Goal: Task Accomplishment & Management: Manage account settings

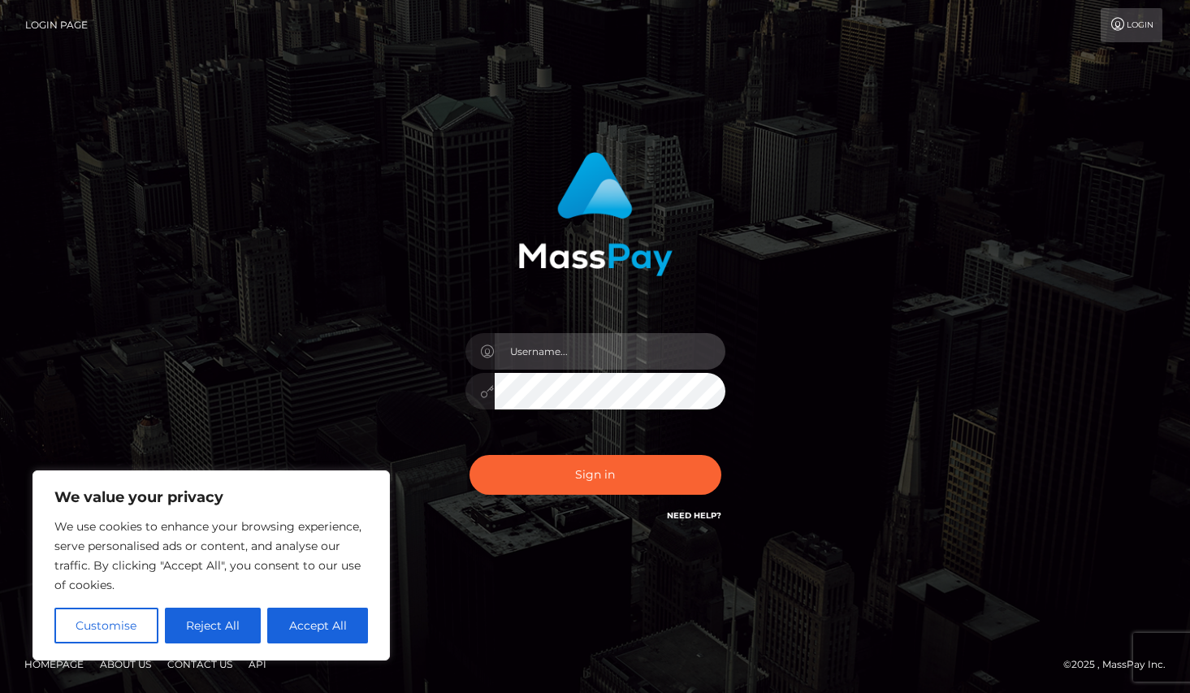
click at [535, 357] on input "text" at bounding box center [610, 351] width 231 height 37
type input "[EMAIL_ADDRESS][DOMAIN_NAME]"
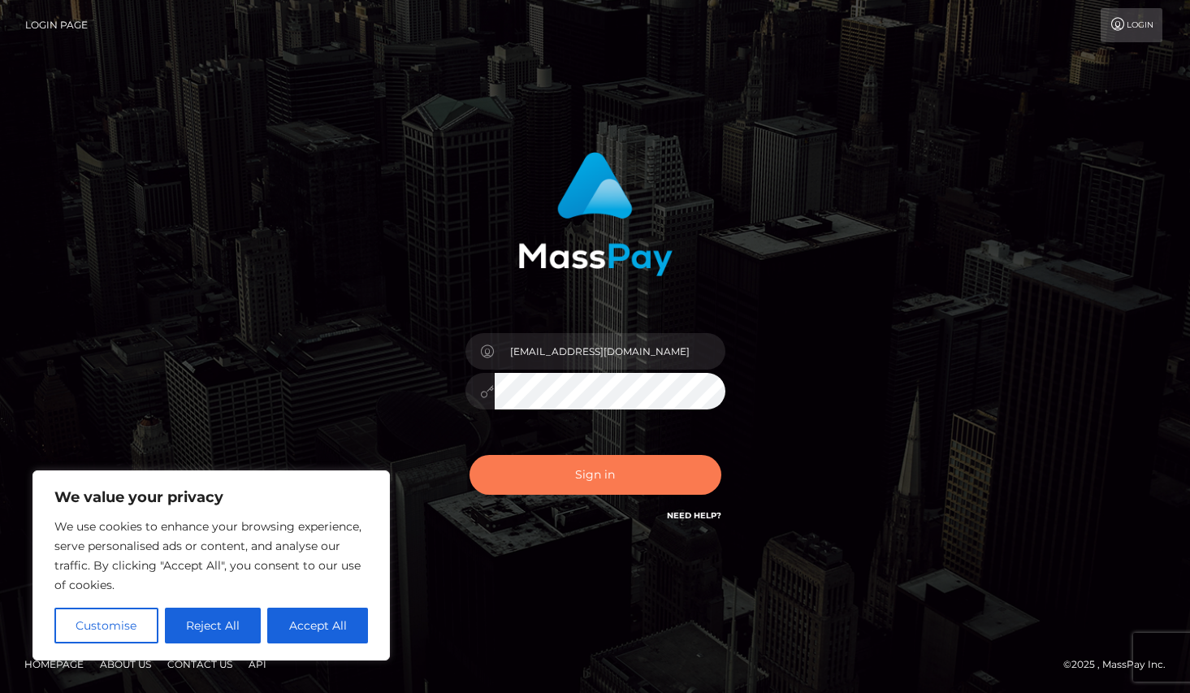
click at [581, 477] on button "Sign in" at bounding box center [596, 475] width 252 height 40
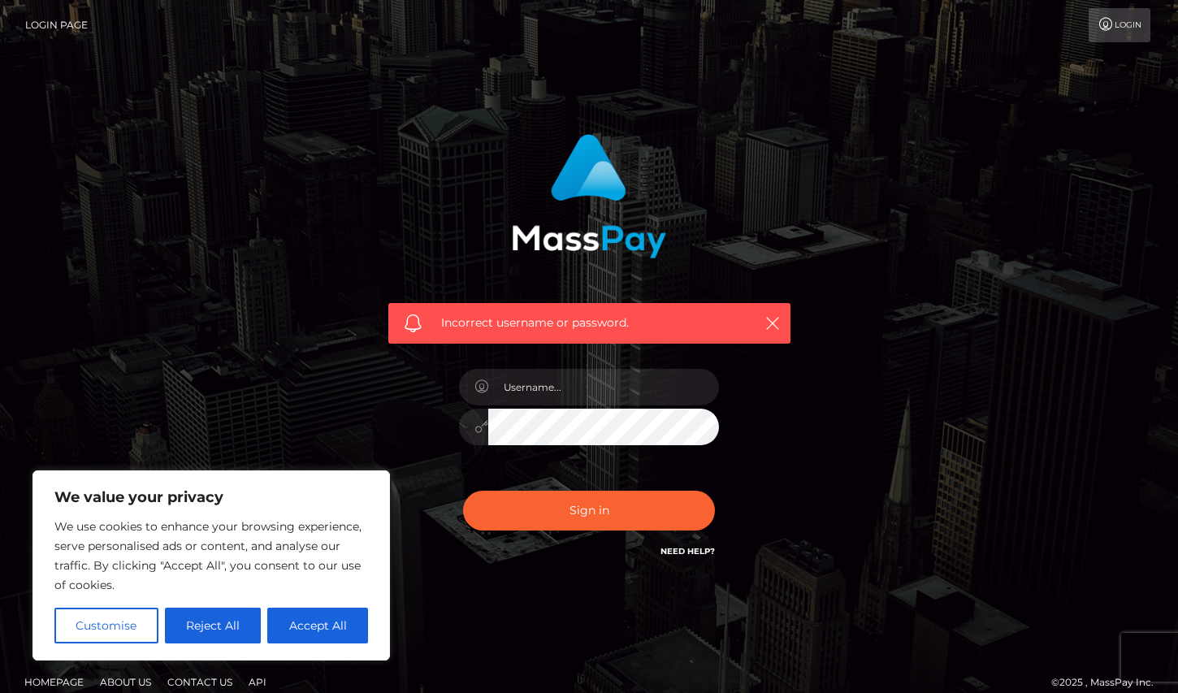
click at [325, 431] on div "Incorrect username or password." at bounding box center [589, 355] width 926 height 467
click at [765, 324] on icon "button" at bounding box center [773, 323] width 16 height 16
click at [509, 388] on input "text" at bounding box center [603, 387] width 231 height 37
type input "[EMAIL_ADDRESS][DOMAIN_NAME]"
click at [485, 470] on div "[EMAIL_ADDRESS][DOMAIN_NAME]" at bounding box center [589, 419] width 284 height 124
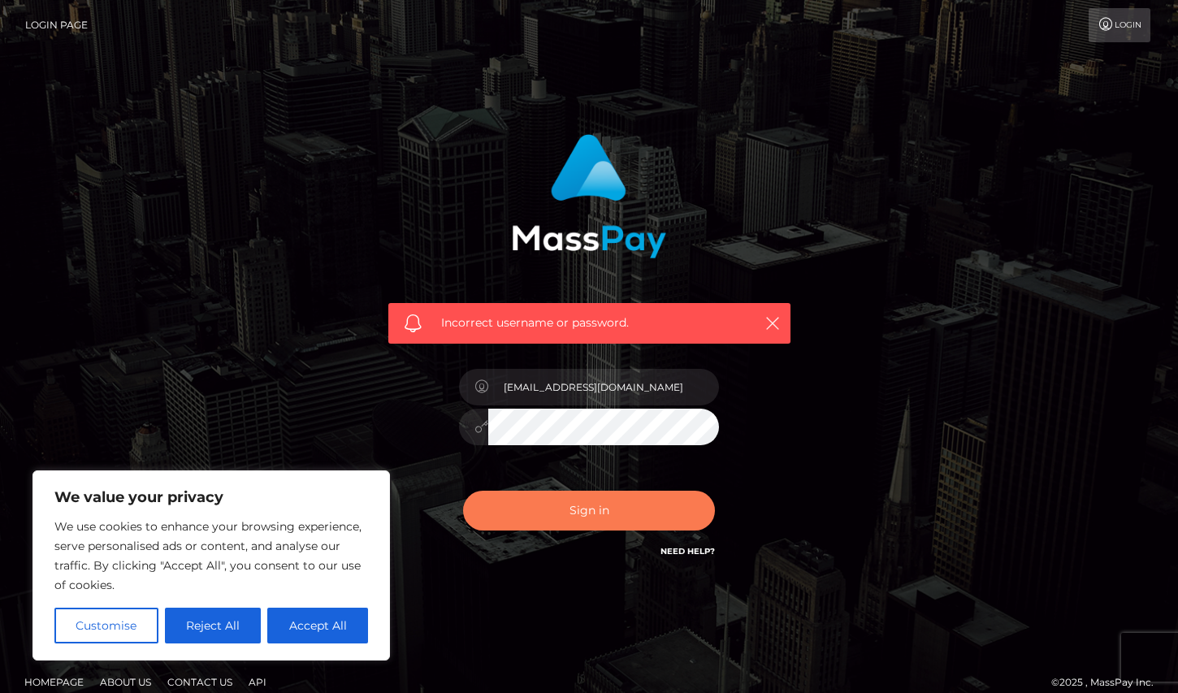
click at [566, 514] on button "Sign in" at bounding box center [589, 511] width 252 height 40
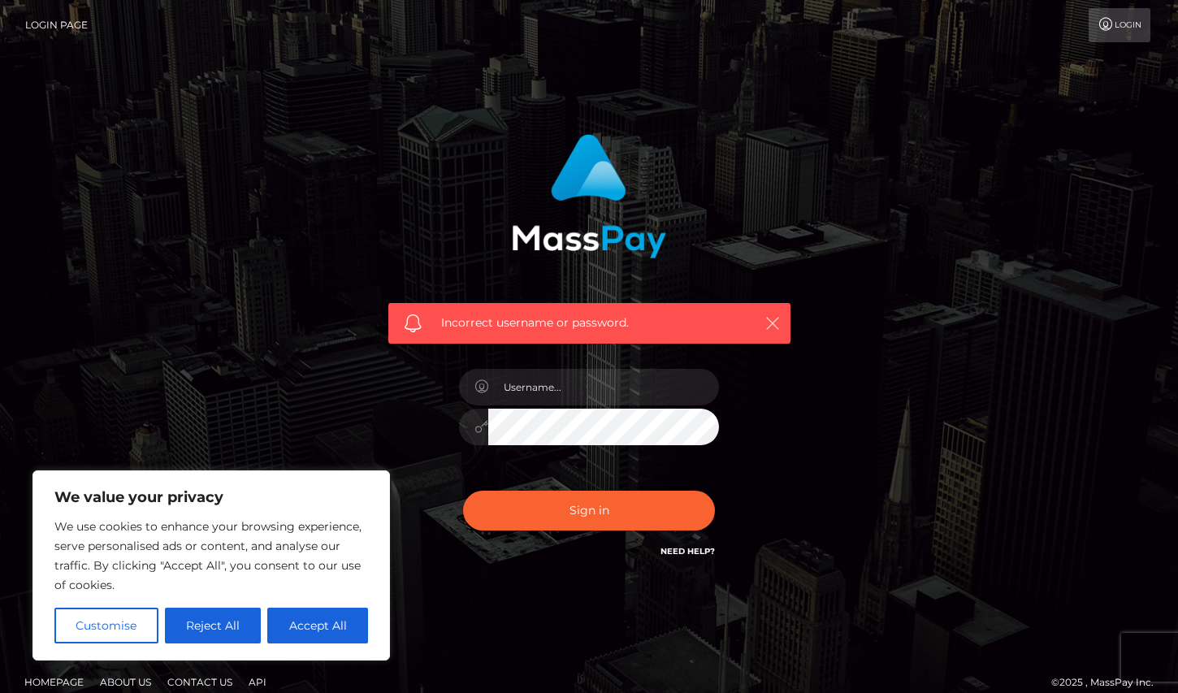
click at [770, 327] on icon "button" at bounding box center [773, 323] width 16 height 16
click at [1113, 18] on link "Login" at bounding box center [1120, 25] width 62 height 34
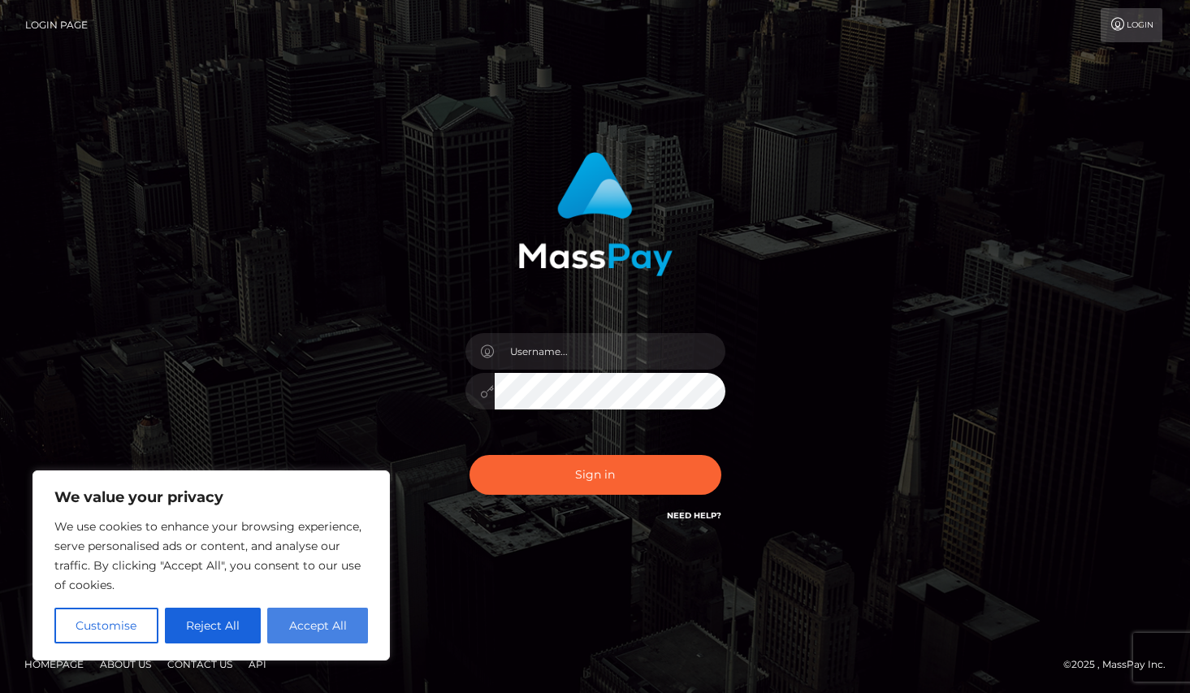
click at [317, 620] on button "Accept All" at bounding box center [317, 626] width 101 height 36
checkbox input "true"
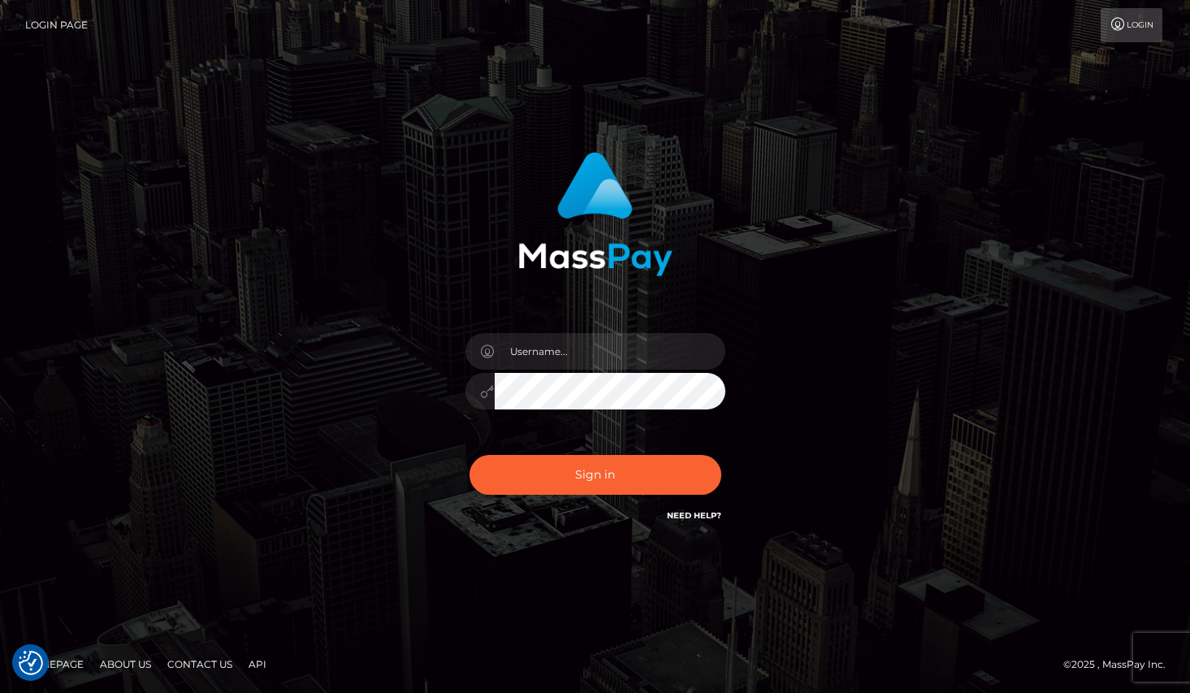
click at [525, 184] on img at bounding box center [595, 214] width 154 height 124
